Goal: Task Accomplishment & Management: Use online tool/utility

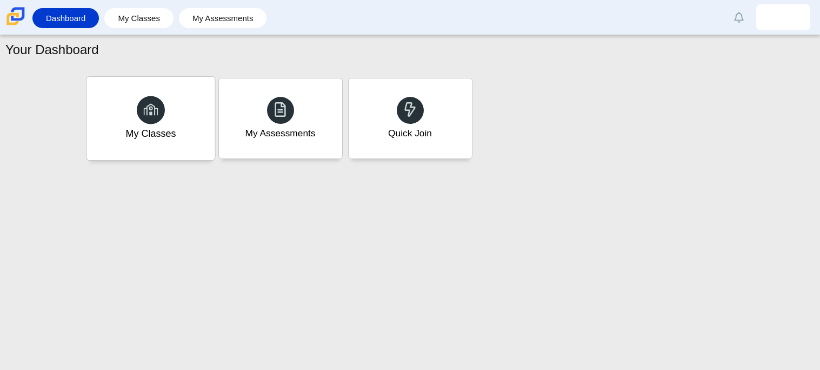
click at [183, 117] on div "My Classes" at bounding box center [150, 118] width 128 height 83
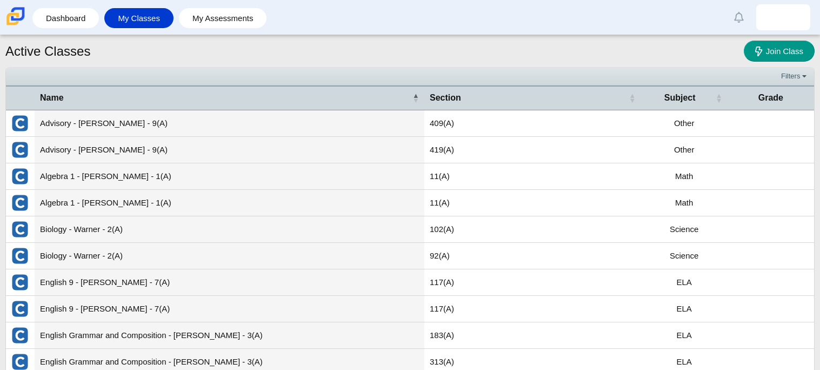
scroll to position [61, 0]
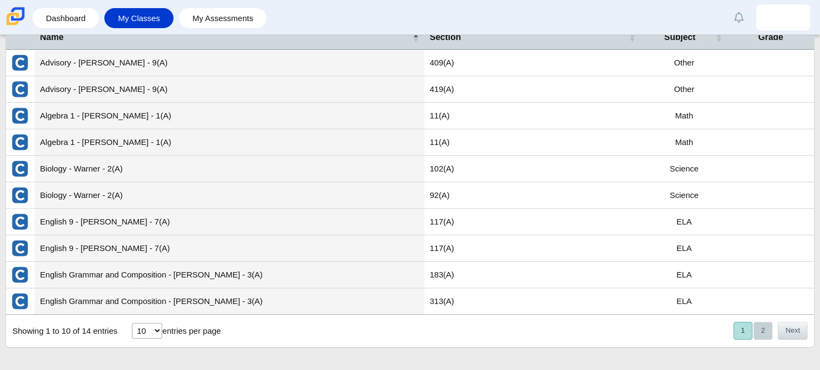
click at [759, 337] on button "2" at bounding box center [762, 330] width 19 height 18
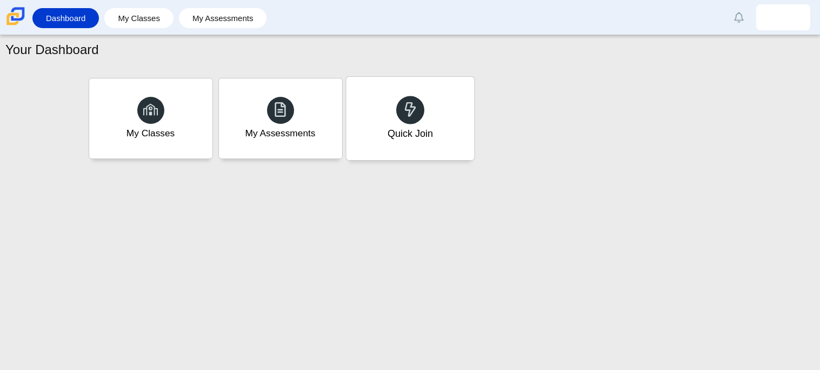
click at [432, 136] on div "Quick Join" at bounding box center [410, 118] width 128 height 83
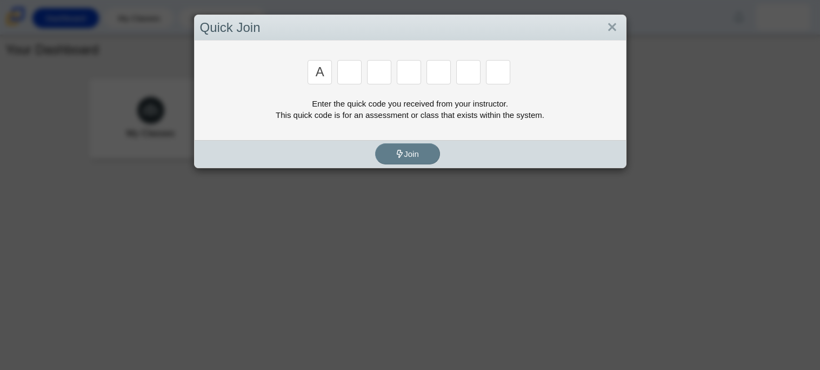
type input "a"
type input "m"
type input "v"
type input "3"
type input "r"
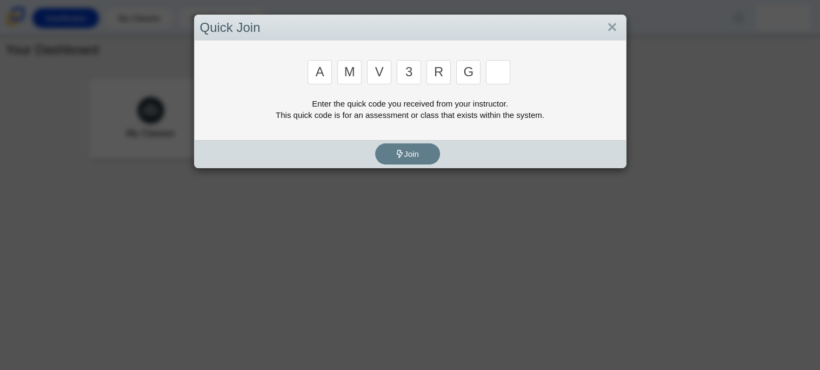
type input "g"
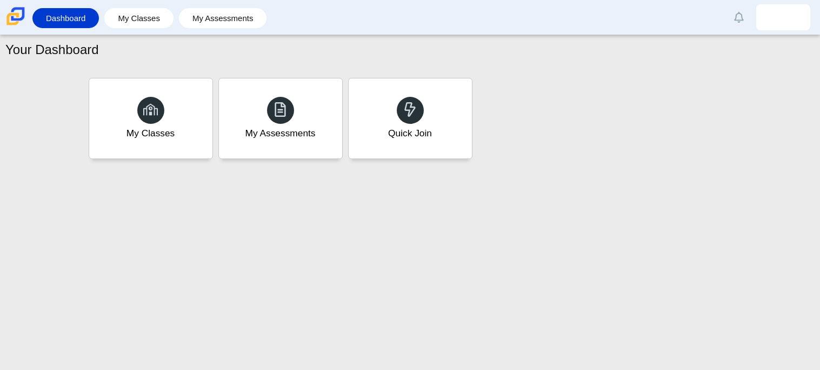
type input "d"
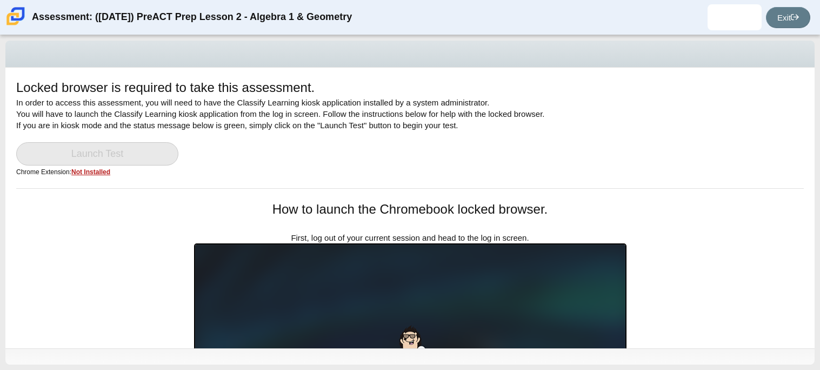
click at [458, 136] on div "Locked browser is required to take this assessment. In order to access this ass…" at bounding box center [409, 133] width 787 height 110
